Goal: Transaction & Acquisition: Purchase product/service

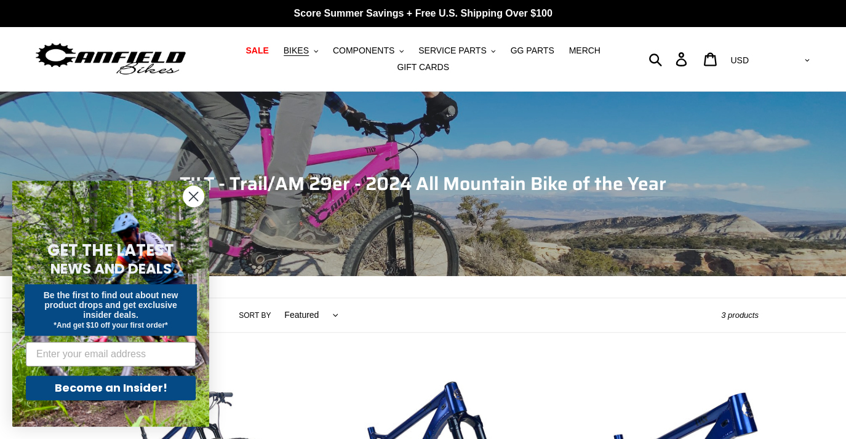
click at [193, 200] on circle "Close dialog" at bounding box center [193, 196] width 20 height 20
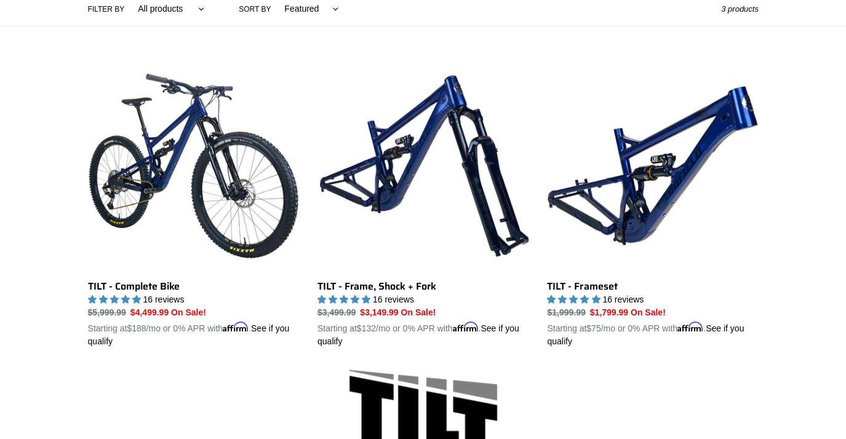
scroll to position [308, 0]
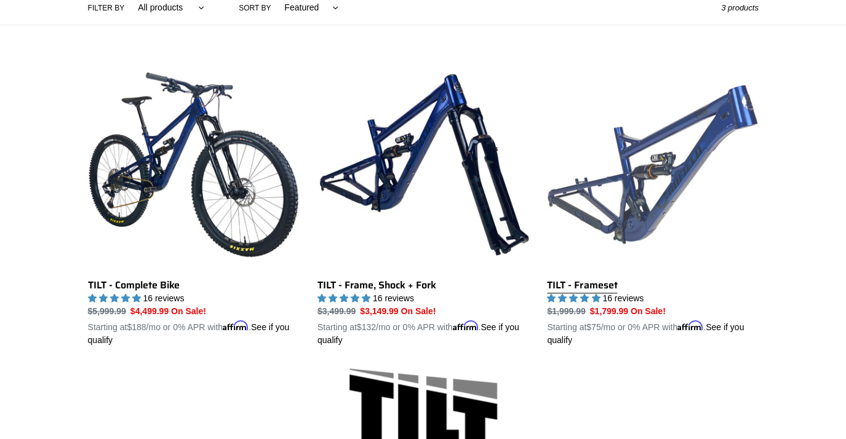
click at [622, 176] on link "TILT - Frameset" at bounding box center [652, 203] width 211 height 288
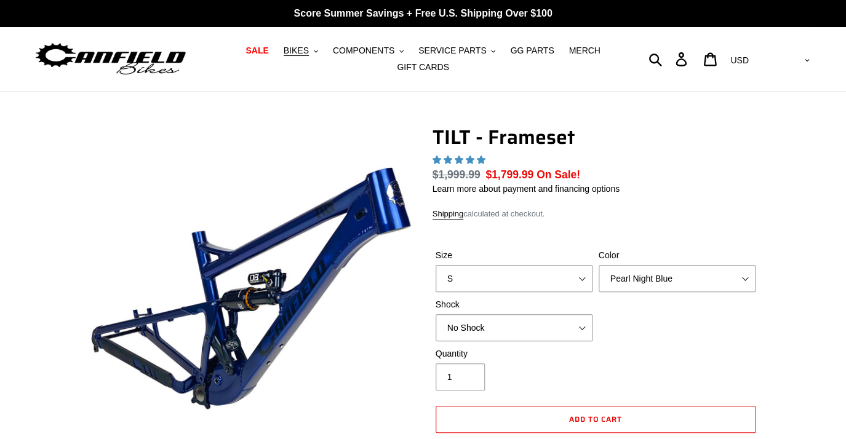
select select "highest-rating"
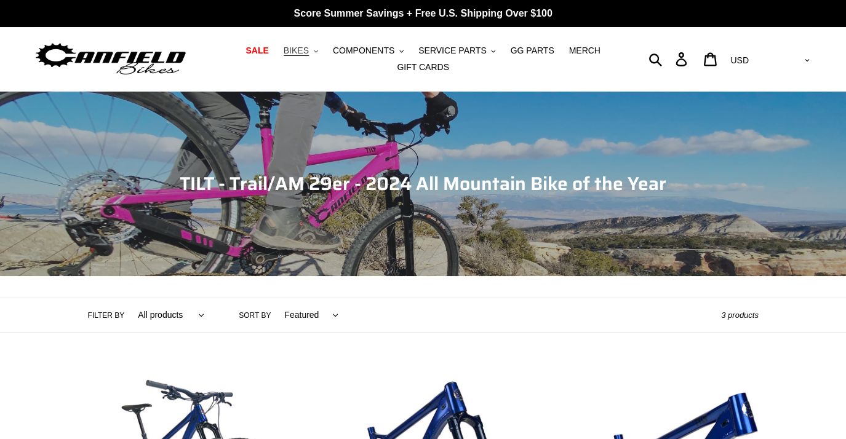
click at [314, 52] on button "BIKES .cls-1{fill:#231f20}" at bounding box center [301, 50] width 47 height 17
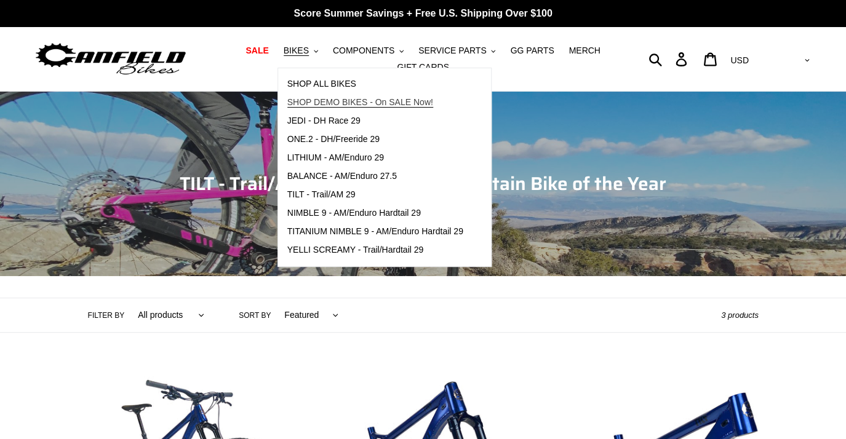
click at [323, 100] on span "SHOP DEMO BIKES - On SALE Now!" at bounding box center [360, 102] width 146 height 10
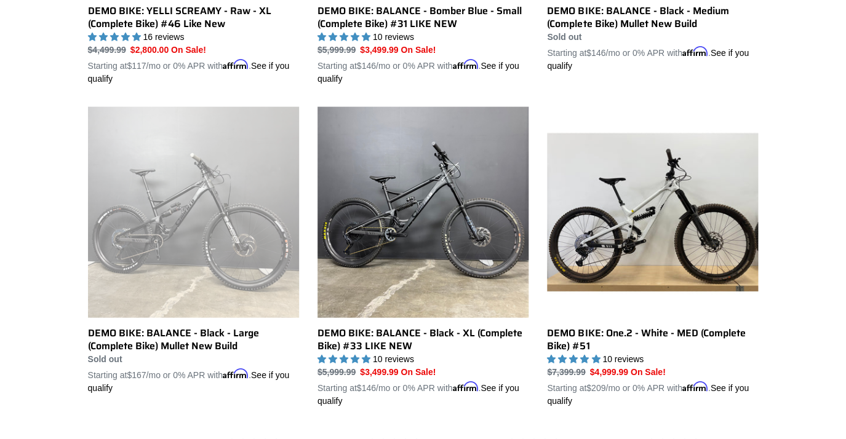
scroll to position [906, 0]
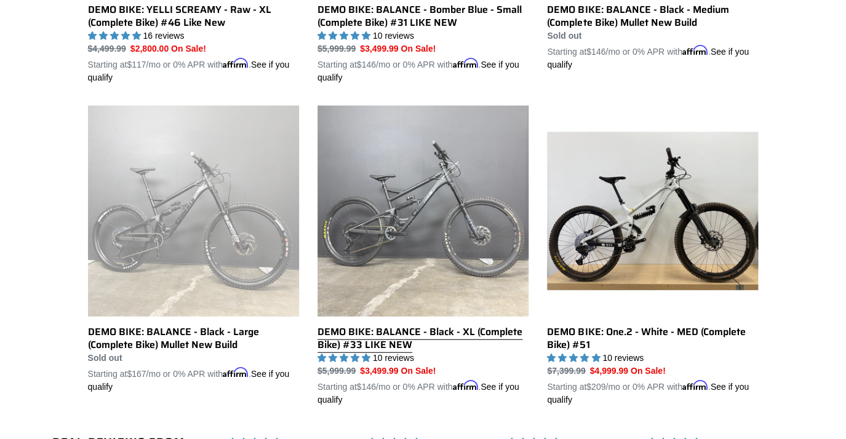
click at [398, 230] on link "DEMO BIKE: BALANCE - Black - XL (Complete Bike) #33 LIKE NEW" at bounding box center [423, 256] width 211 height 301
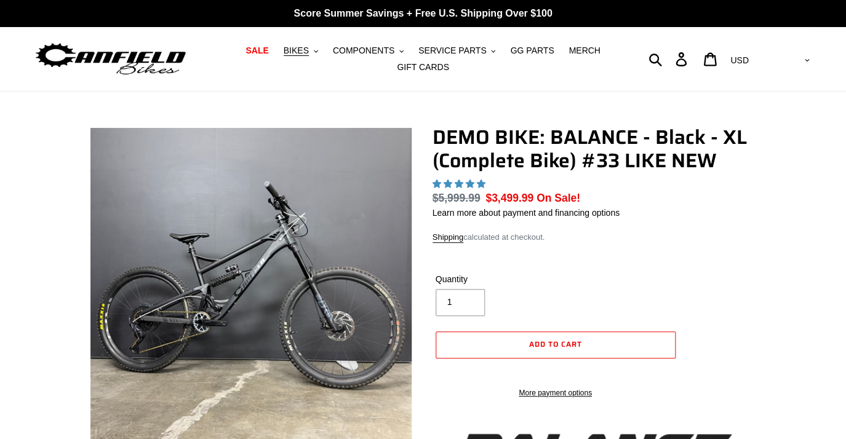
select select "highest-rating"
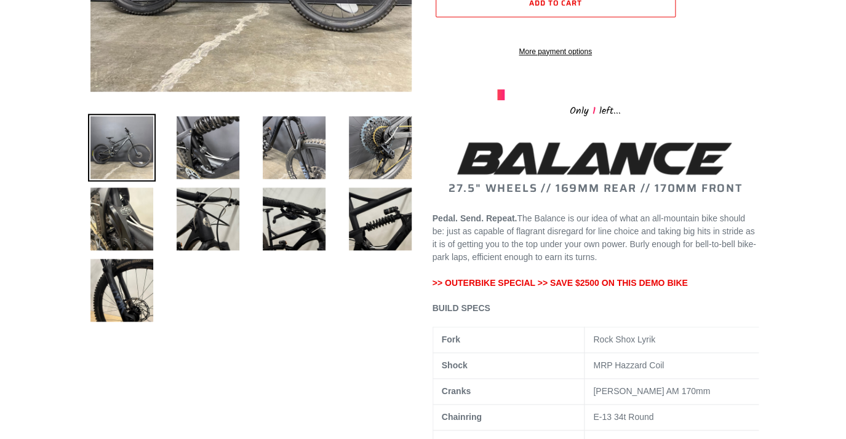
scroll to position [366, 0]
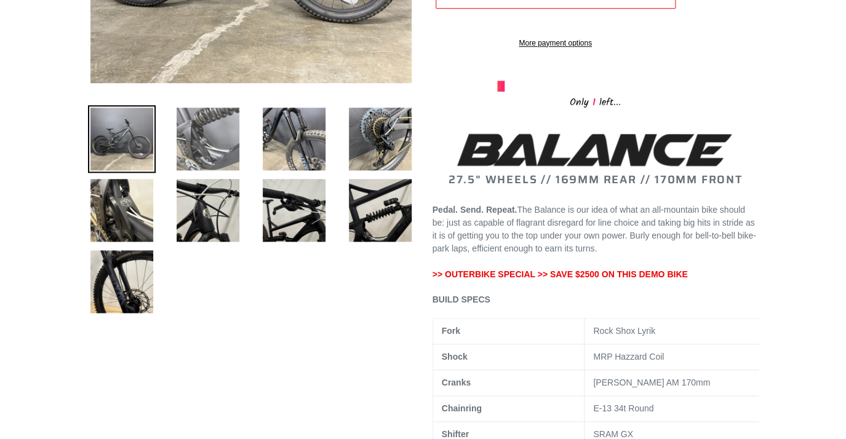
click at [214, 146] on img at bounding box center [208, 139] width 68 height 68
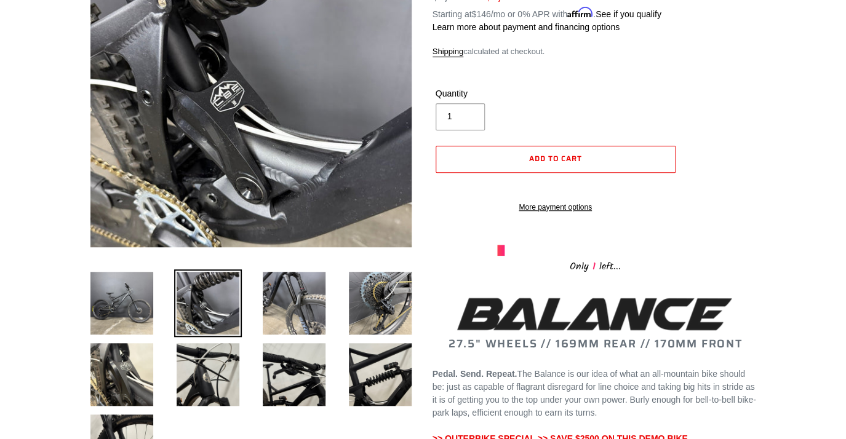
scroll to position [200, 0]
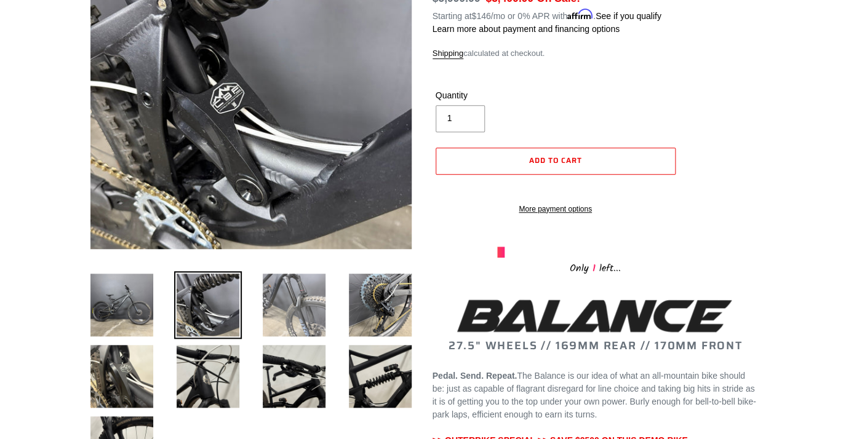
click at [294, 308] on img at bounding box center [294, 305] width 68 height 68
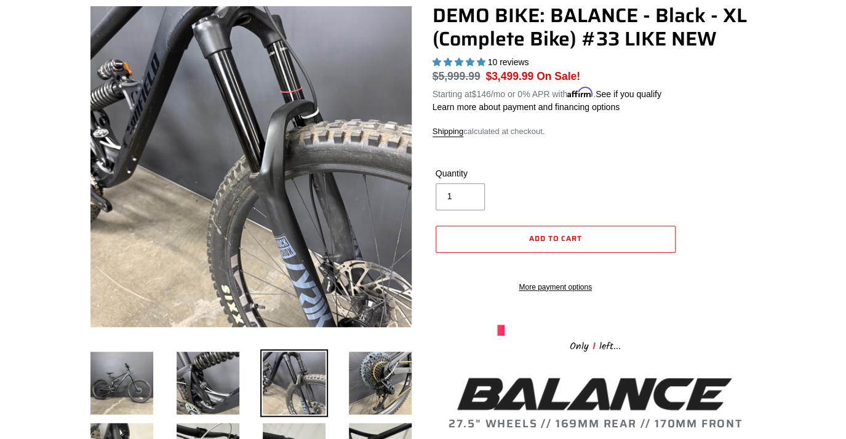
scroll to position [119, 0]
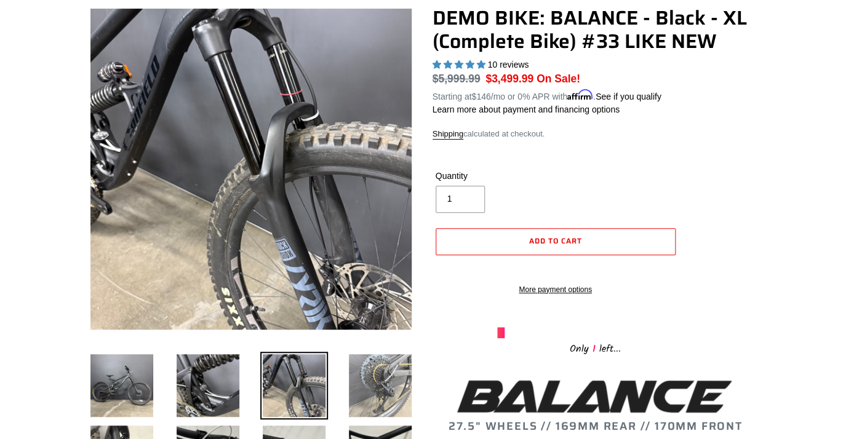
click at [383, 395] on img at bounding box center [381, 386] width 68 height 68
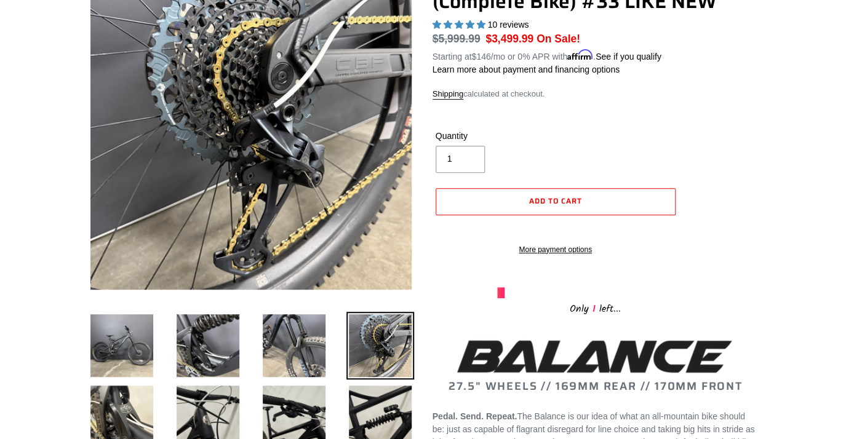
scroll to position [164, 0]
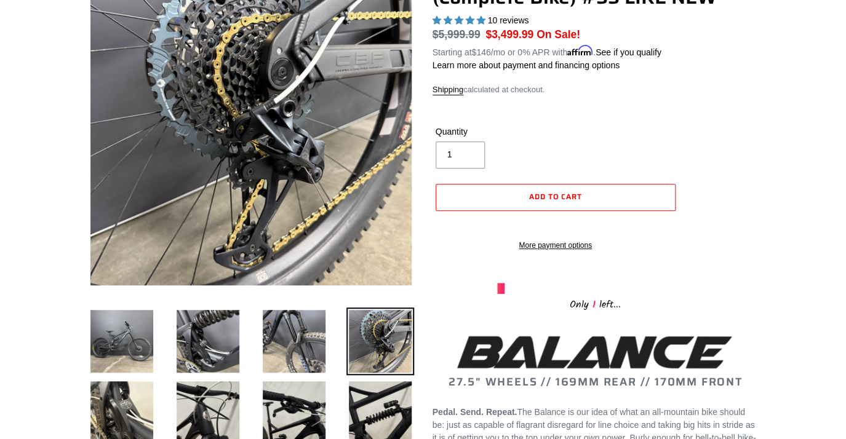
click at [383, 395] on img at bounding box center [381, 413] width 68 height 68
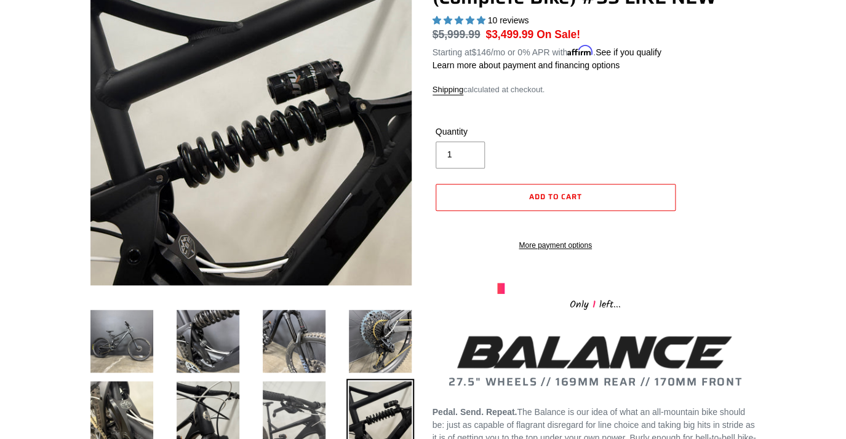
click at [308, 407] on img at bounding box center [294, 413] width 68 height 68
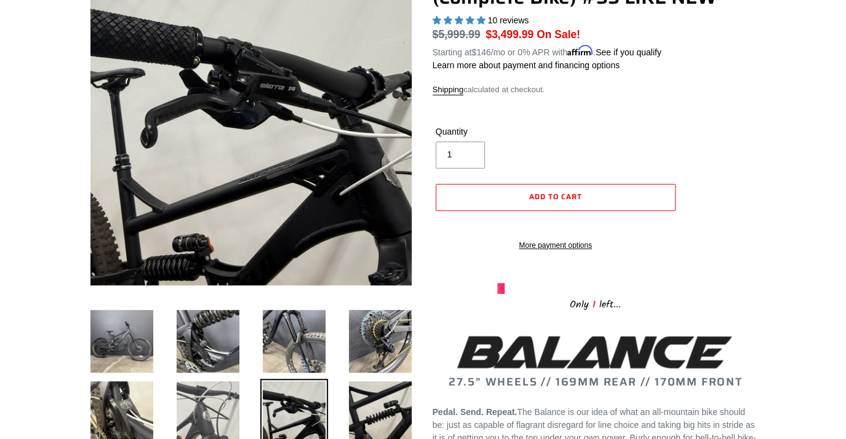
click at [220, 400] on img at bounding box center [208, 413] width 68 height 68
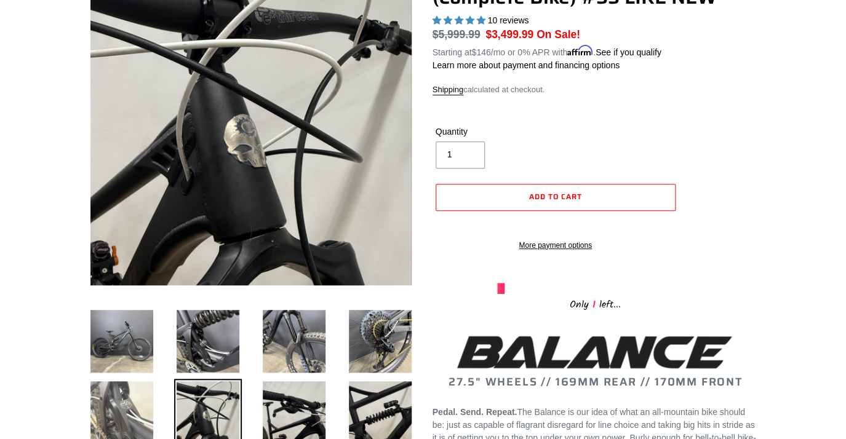
click at [134, 403] on img at bounding box center [122, 413] width 68 height 68
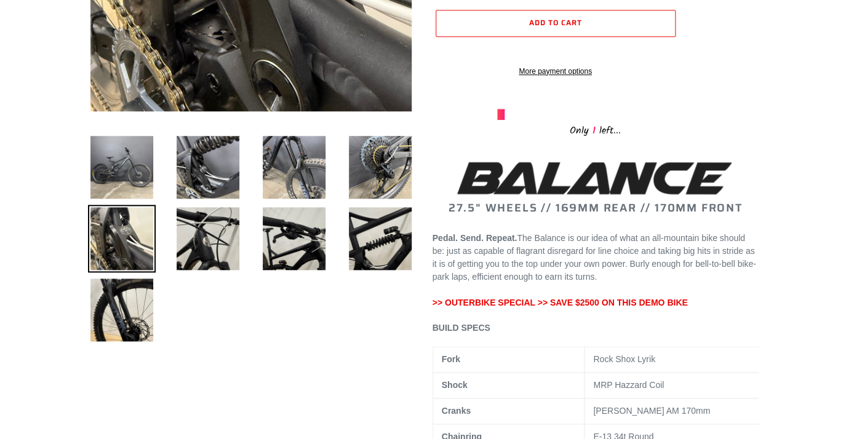
scroll to position [350, 0]
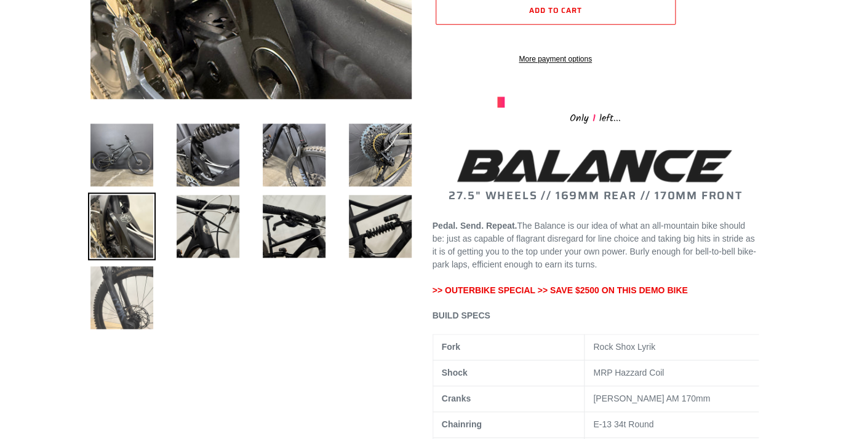
click at [132, 310] on img at bounding box center [122, 298] width 68 height 68
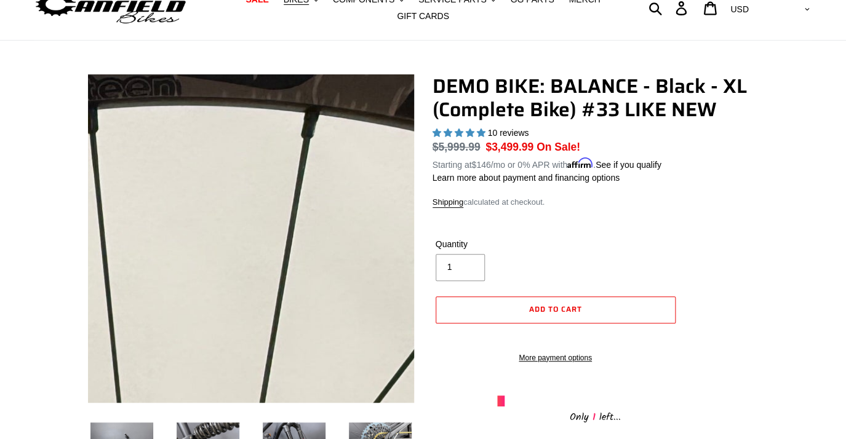
scroll to position [0, 0]
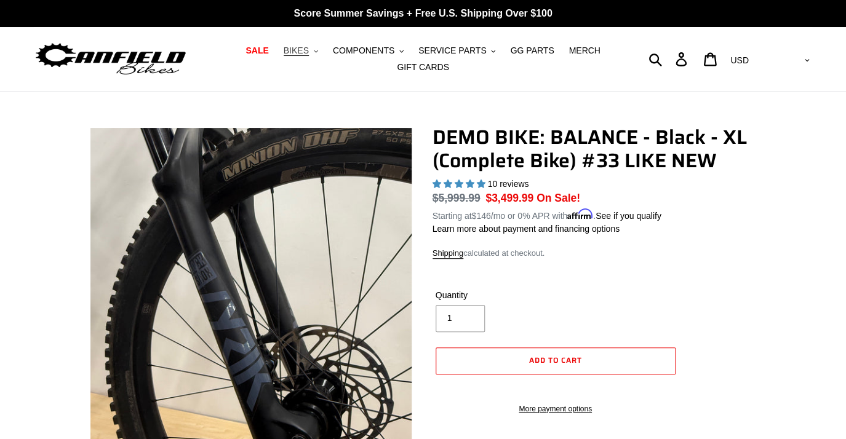
click at [313, 52] on button "BIKES .cls-1{fill:#231f20}" at bounding box center [301, 50] width 47 height 17
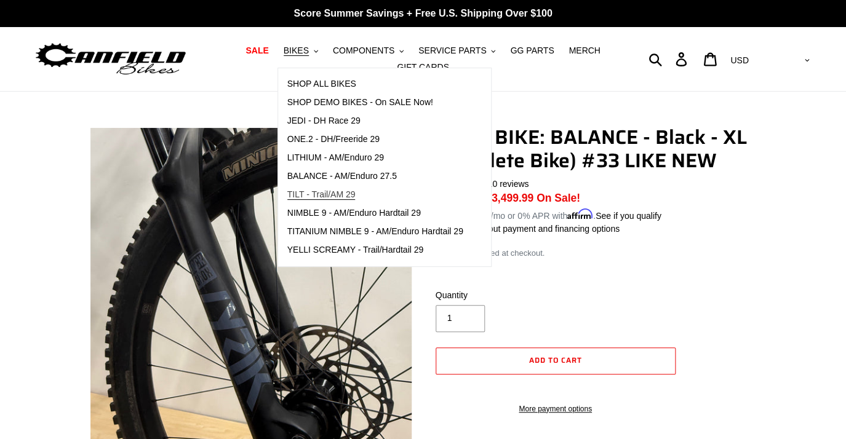
click at [323, 194] on span "TILT - Trail/AM 29" at bounding box center [321, 195] width 68 height 10
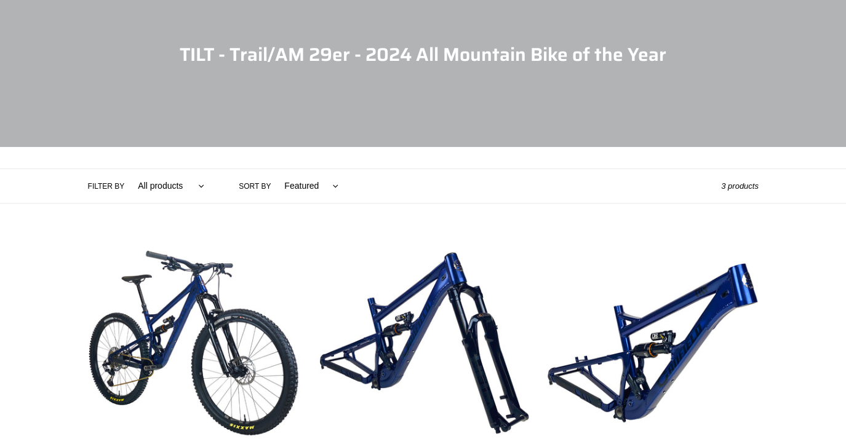
scroll to position [130, 0]
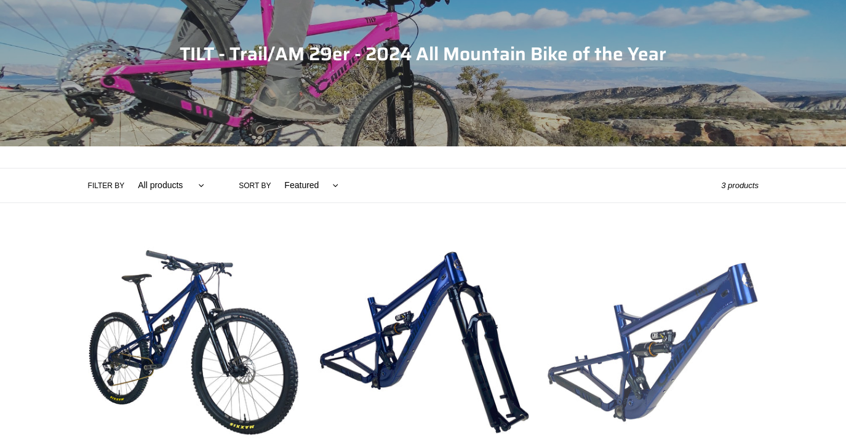
click at [683, 293] on link "TILT - Frameset" at bounding box center [652, 381] width 211 height 288
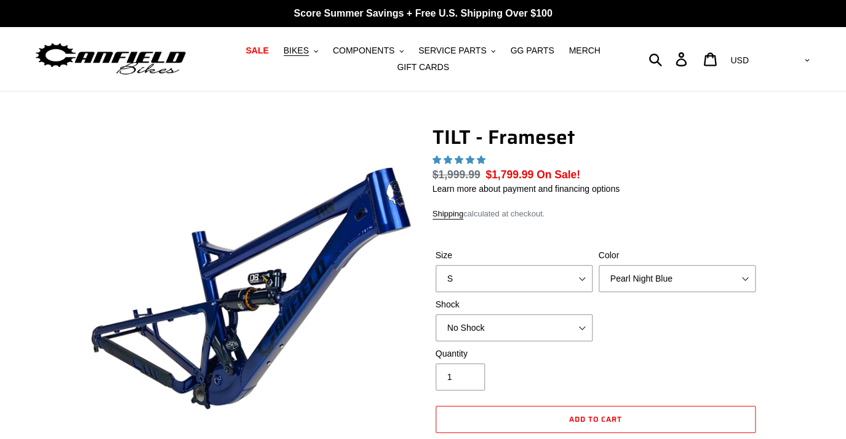
select select "highest-rating"
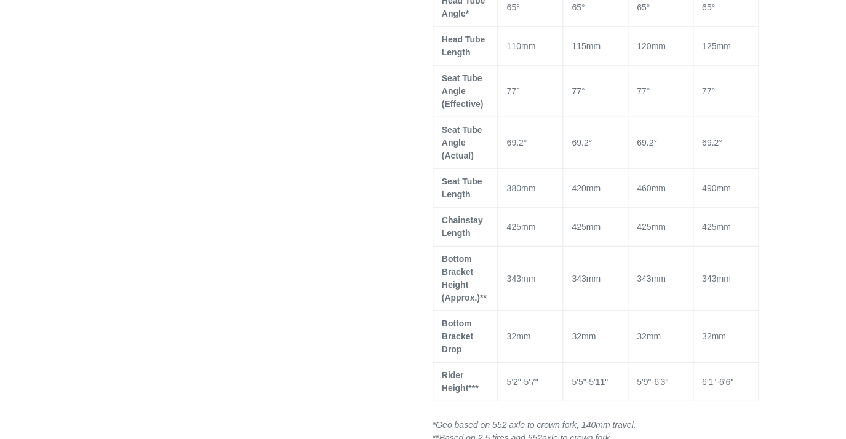
scroll to position [1014, 0]
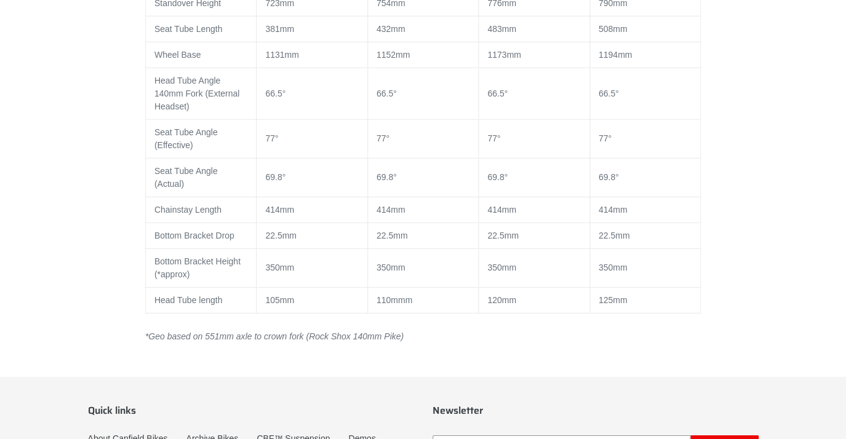
scroll to position [1084, 0]
